Goal: Task Accomplishment & Management: Manage account settings

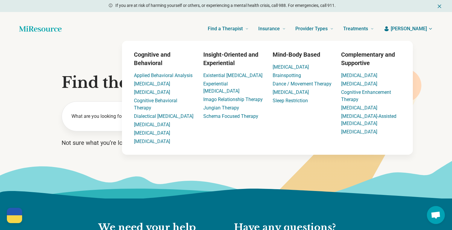
click at [424, 31] on span "[PERSON_NAME]" at bounding box center [409, 28] width 36 height 7
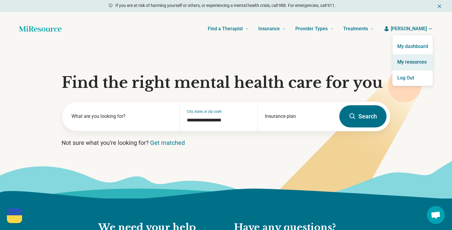
click at [405, 60] on link "My resources" at bounding box center [413, 62] width 40 height 16
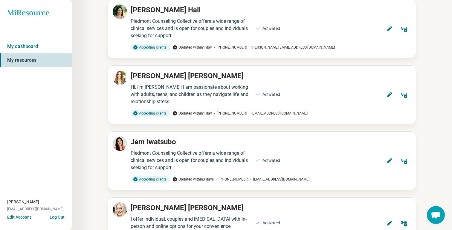
scroll to position [250, 0]
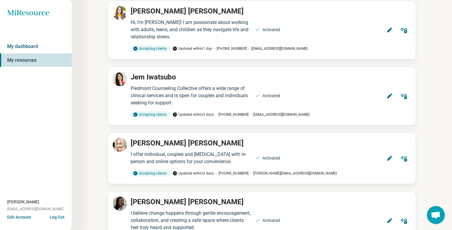
click at [30, 48] on link "My dashboard" at bounding box center [36, 46] width 72 height 14
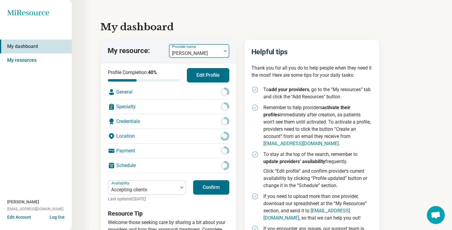
click at [200, 53] on div at bounding box center [195, 53] width 48 height 8
click at [217, 192] on button "Confirm" at bounding box center [211, 187] width 36 height 14
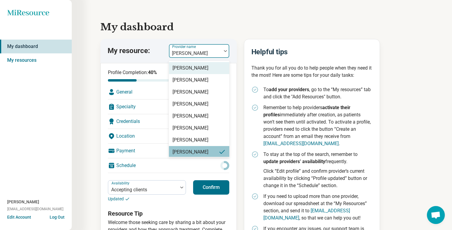
click at [207, 53] on div at bounding box center [195, 53] width 48 height 8
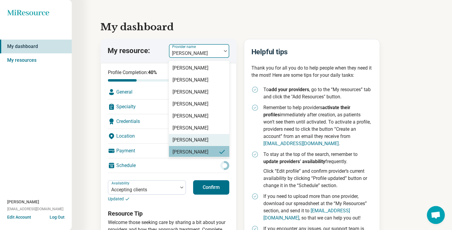
drag, startPoint x: 205, startPoint y: 147, endPoint x: 203, endPoint y: 142, distance: 5.3
click at [203, 142] on div "[PERSON_NAME] [PERSON_NAME] [PERSON_NAME] [PERSON_NAME] [PERSON_NAME] [PERSON_N…" at bounding box center [199, 109] width 60 height 96
click at [203, 142] on div "[PERSON_NAME]" at bounding box center [199, 140] width 60 height 12
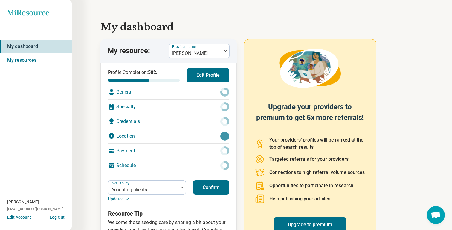
scroll to position [28, 0]
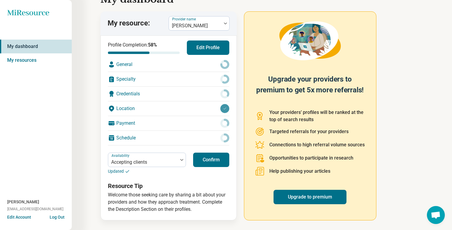
click at [210, 154] on button "Confirm" at bounding box center [211, 159] width 36 height 14
click at [202, 32] on div "My resource: Provider name [PERSON_NAME]" at bounding box center [169, 23] width 136 height 24
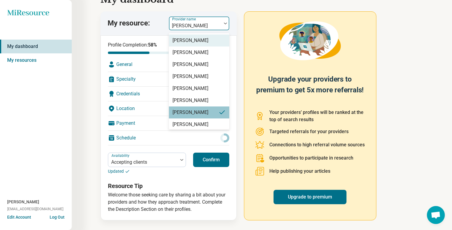
click at [200, 27] on div at bounding box center [195, 26] width 48 height 8
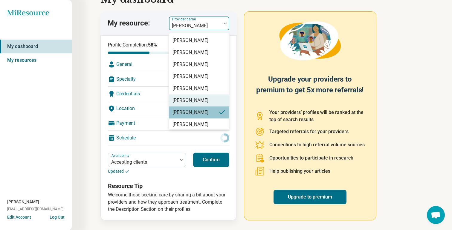
click at [196, 95] on div "[PERSON_NAME]" at bounding box center [199, 100] width 60 height 12
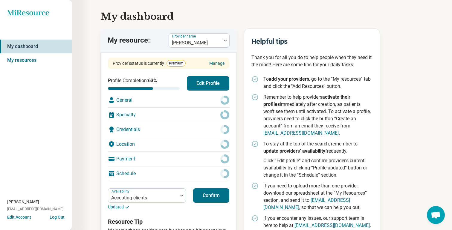
scroll to position [46, 0]
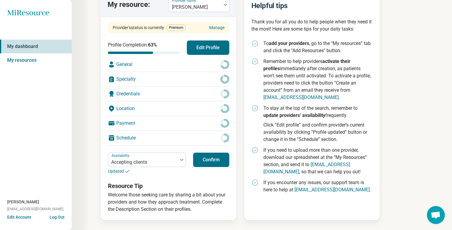
click at [213, 168] on div "Availability Accepting clients Updated Confirm" at bounding box center [168, 163] width 121 height 22
click at [213, 159] on button "Confirm" at bounding box center [211, 159] width 36 height 14
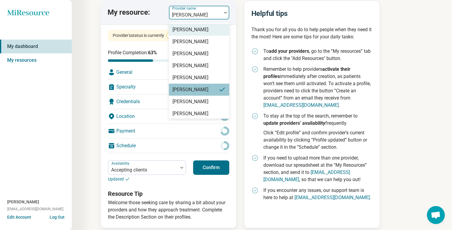
click at [208, 11] on div at bounding box center [195, 15] width 48 height 8
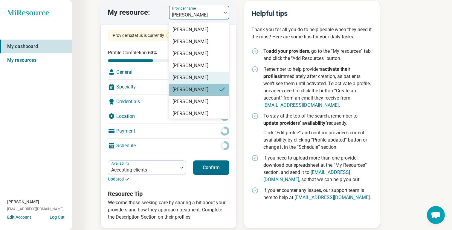
click at [192, 77] on div "[PERSON_NAME]" at bounding box center [191, 77] width 36 height 7
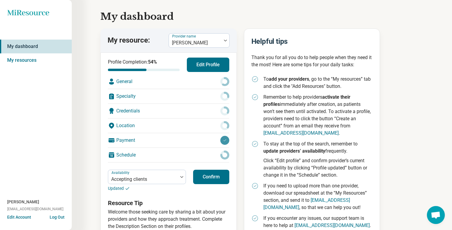
scroll to position [28, 0]
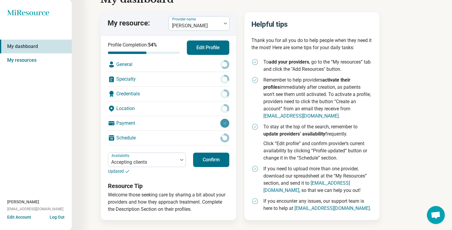
click at [213, 161] on button "Confirm" at bounding box center [211, 159] width 36 height 14
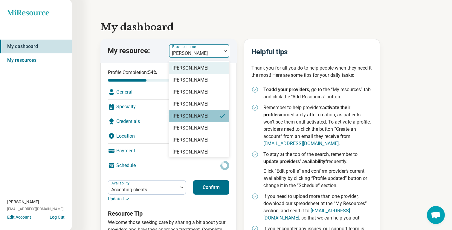
click at [217, 50] on div at bounding box center [195, 53] width 48 height 8
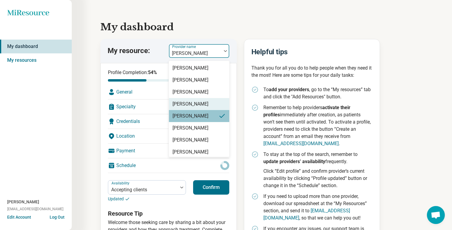
click at [201, 104] on div "[PERSON_NAME]" at bounding box center [191, 103] width 36 height 7
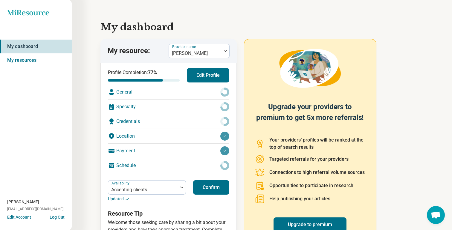
scroll to position [28, 0]
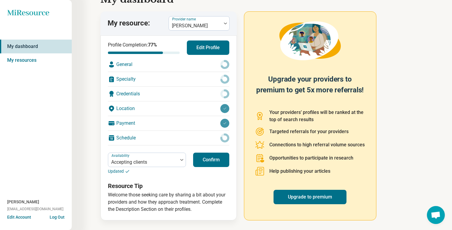
click at [202, 168] on div "Availability Accepting clients Updated Confirm" at bounding box center [168, 163] width 121 height 22
click at [208, 158] on button "Confirm" at bounding box center [211, 159] width 36 height 14
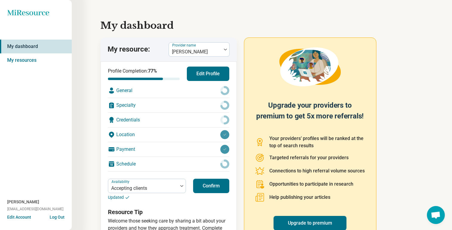
click at [203, 39] on div "My resource: Provider name [PERSON_NAME]" at bounding box center [169, 49] width 136 height 24
click at [203, 48] on div at bounding box center [195, 52] width 48 height 8
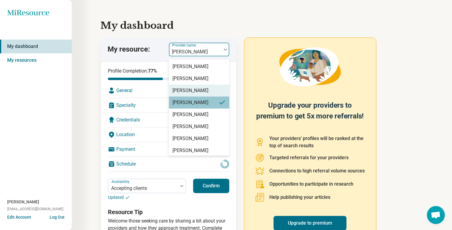
click at [197, 90] on div "[PERSON_NAME]" at bounding box center [191, 90] width 36 height 7
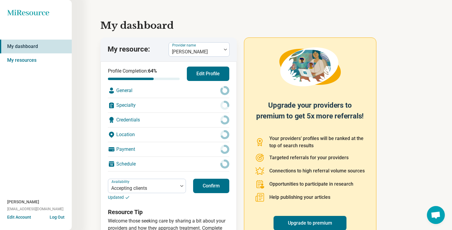
scroll to position [28, 0]
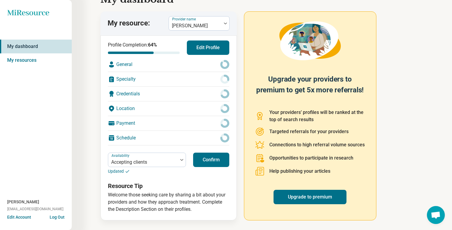
click at [212, 165] on button "Confirm" at bounding box center [211, 159] width 36 height 14
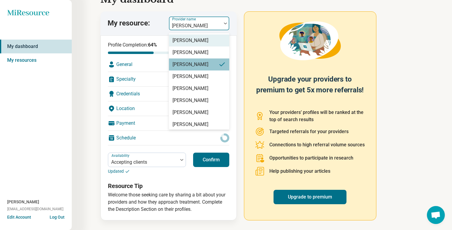
click at [205, 26] on div at bounding box center [195, 26] width 48 height 8
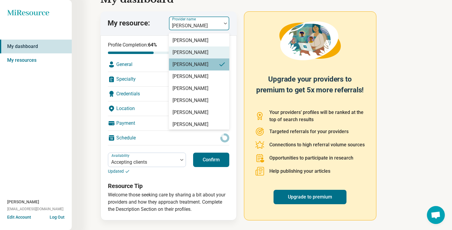
click at [199, 52] on div "[PERSON_NAME]" at bounding box center [191, 52] width 36 height 7
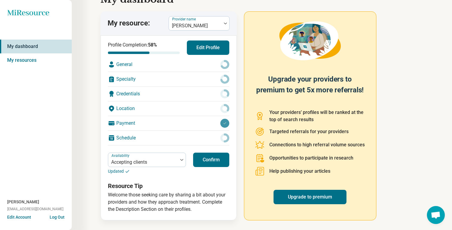
click at [215, 156] on button "Confirm" at bounding box center [211, 159] width 36 height 14
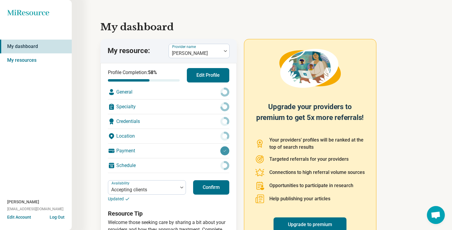
click at [213, 188] on button "Confirm" at bounding box center [211, 187] width 36 height 14
click at [205, 39] on div "My resource: Provider name [PERSON_NAME]" at bounding box center [169, 51] width 136 height 24
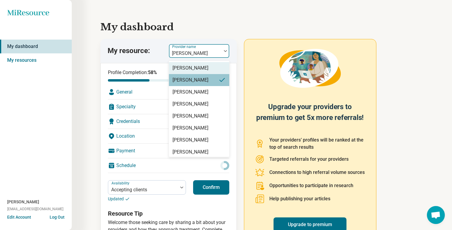
click at [205, 49] on div at bounding box center [195, 53] width 48 height 8
click at [203, 61] on div "[PERSON_NAME] [PERSON_NAME] [PERSON_NAME] [PERSON_NAME] [PERSON_NAME] [PERSON_N…" at bounding box center [199, 109] width 60 height 96
click at [200, 67] on div "[PERSON_NAME]" at bounding box center [199, 68] width 60 height 12
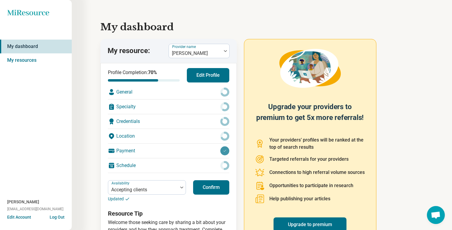
scroll to position [28, 0]
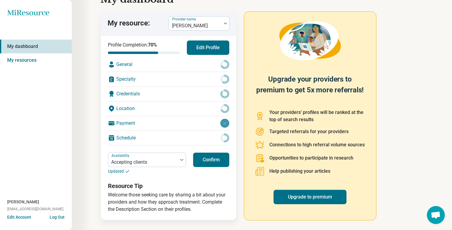
click at [213, 157] on button "Confirm" at bounding box center [211, 159] width 36 height 14
click at [31, 63] on link "My resources" at bounding box center [36, 60] width 72 height 14
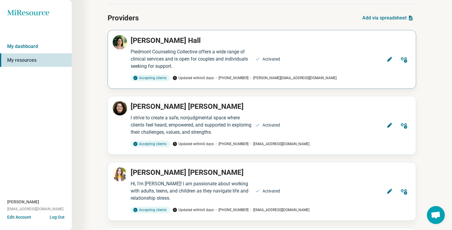
scroll to position [26, 0]
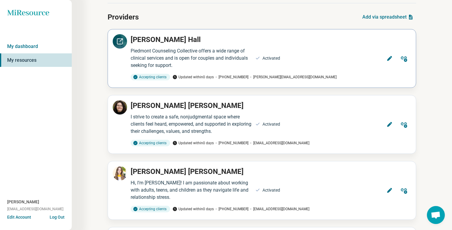
click at [123, 42] on icon at bounding box center [119, 41] width 5 height 5
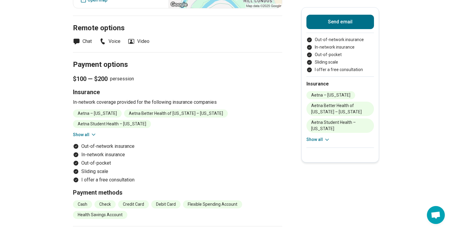
scroll to position [432, 0]
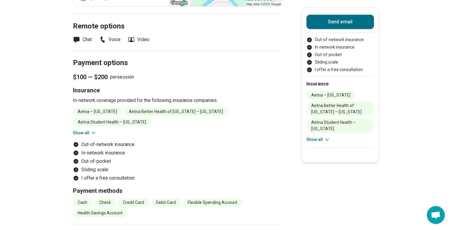
click at [151, 118] on li "Aetna Student Health – [US_STATE]" at bounding box center [112, 122] width 78 height 8
click at [151, 118] on li "Aetna Student Health – Virginia" at bounding box center [112, 122] width 78 height 8
click at [91, 130] on icon at bounding box center [94, 133] width 6 height 6
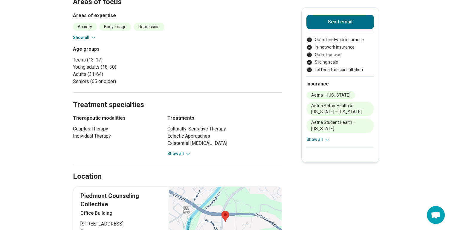
scroll to position [12, 0]
